Goal: Information Seeking & Learning: Learn about a topic

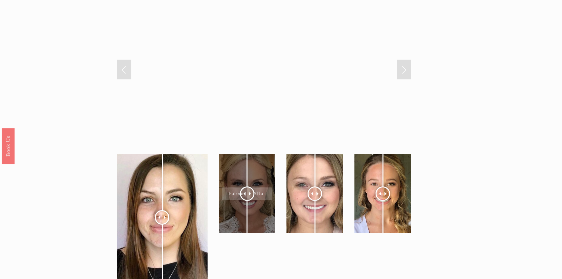
scroll to position [2458, 0]
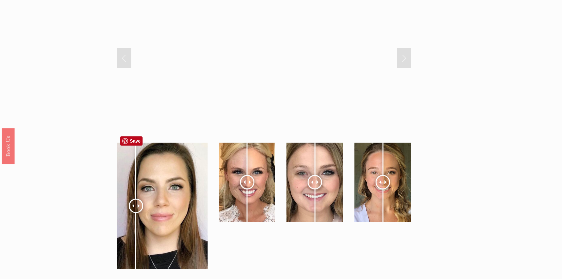
drag, startPoint x: 162, startPoint y: 197, endPoint x: 136, endPoint y: 205, distance: 27.2
click at [136, 205] on div at bounding box center [136, 206] width 15 height 15
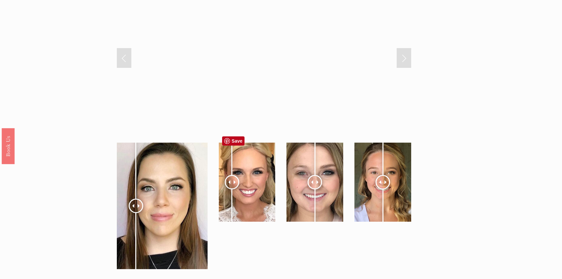
drag, startPoint x: 245, startPoint y: 174, endPoint x: 250, endPoint y: 178, distance: 6.9
click at [231, 183] on div at bounding box center [232, 182] width 15 height 15
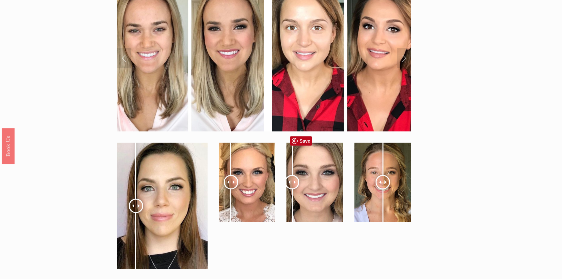
drag, startPoint x: 316, startPoint y: 173, endPoint x: 292, endPoint y: 182, distance: 25.6
click at [292, 182] on div at bounding box center [292, 182] width 15 height 15
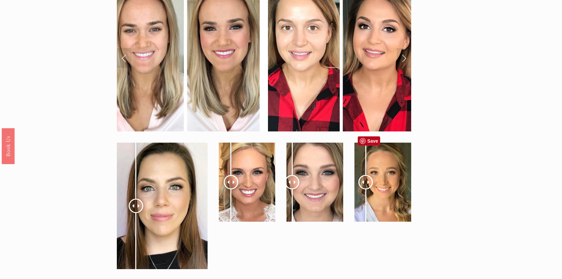
drag, startPoint x: 384, startPoint y: 171, endPoint x: 366, endPoint y: 183, distance: 21.8
click at [366, 183] on div at bounding box center [365, 182] width 15 height 15
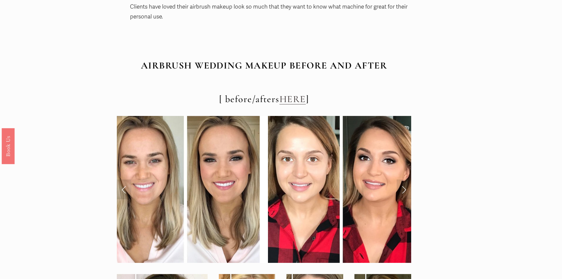
scroll to position [2326, 0]
click at [405, 180] on link "Next Slide" at bounding box center [404, 190] width 15 height 20
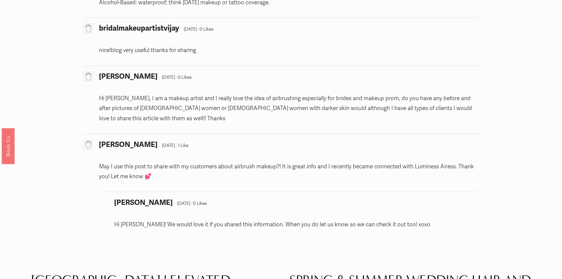
scroll to position [3316, 0]
